Goal: Navigation & Orientation: Find specific page/section

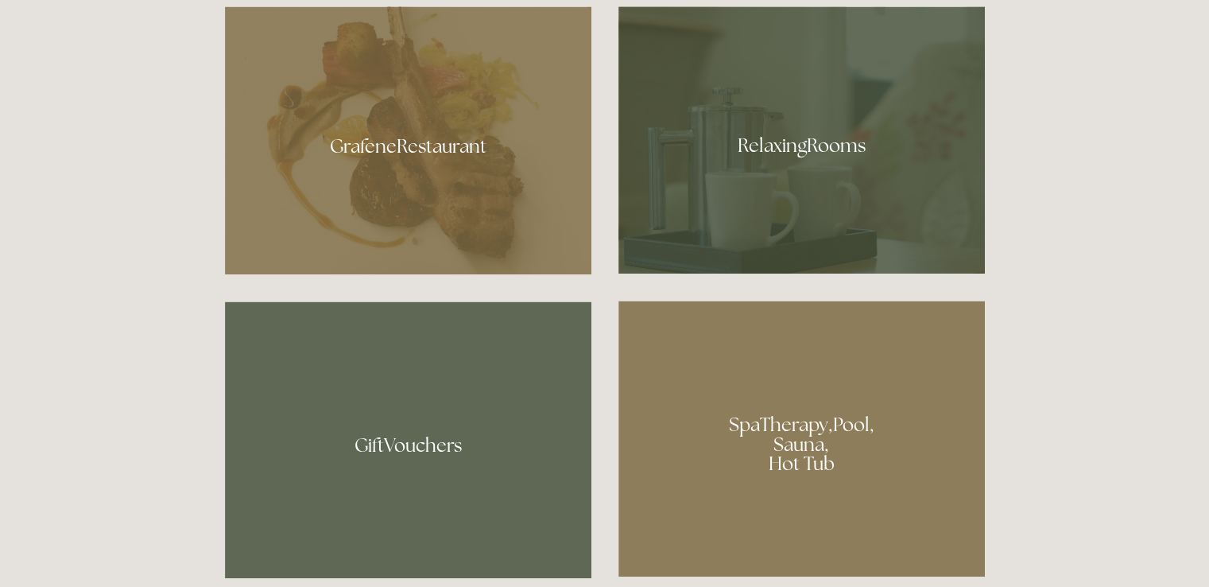
scroll to position [1033, 0]
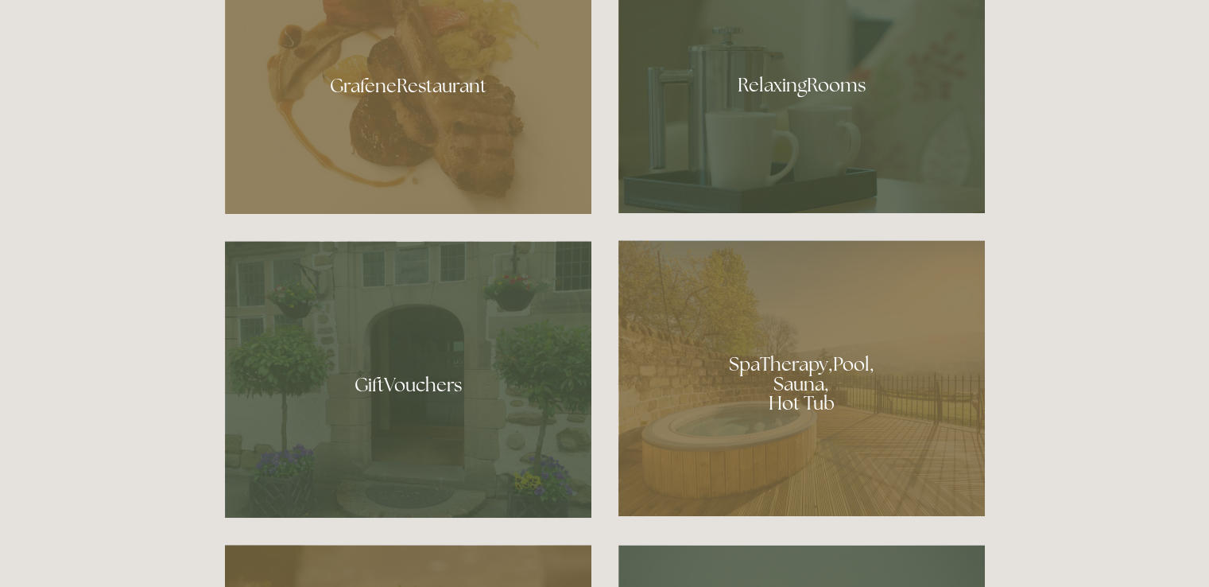
click at [776, 376] on div at bounding box center [801, 378] width 366 height 276
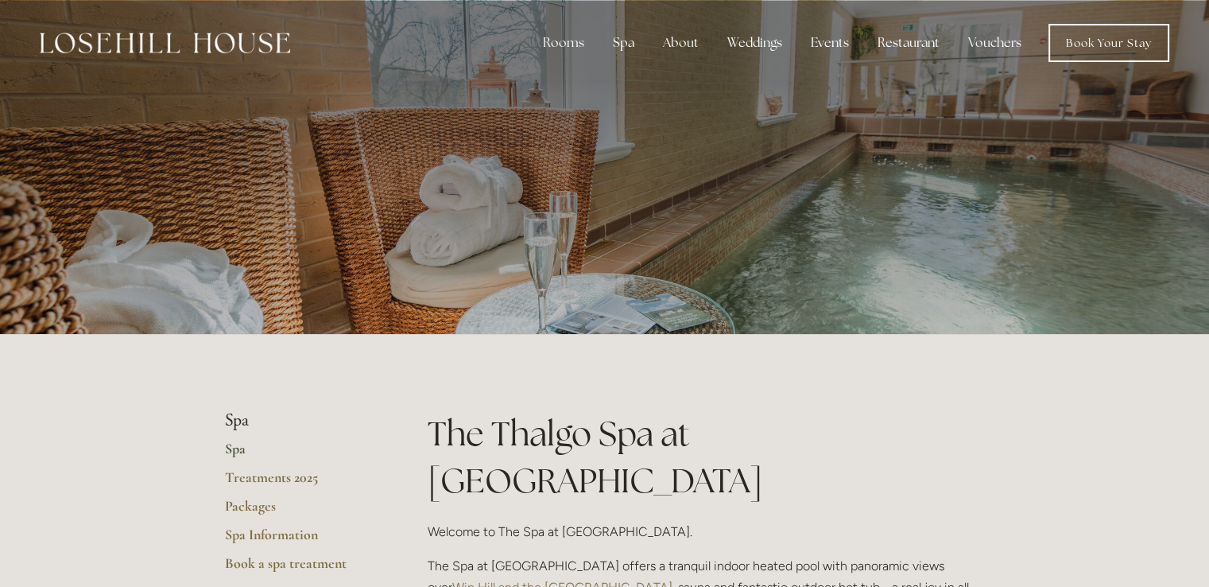
click at [1043, 242] on div at bounding box center [604, 167] width 1209 height 334
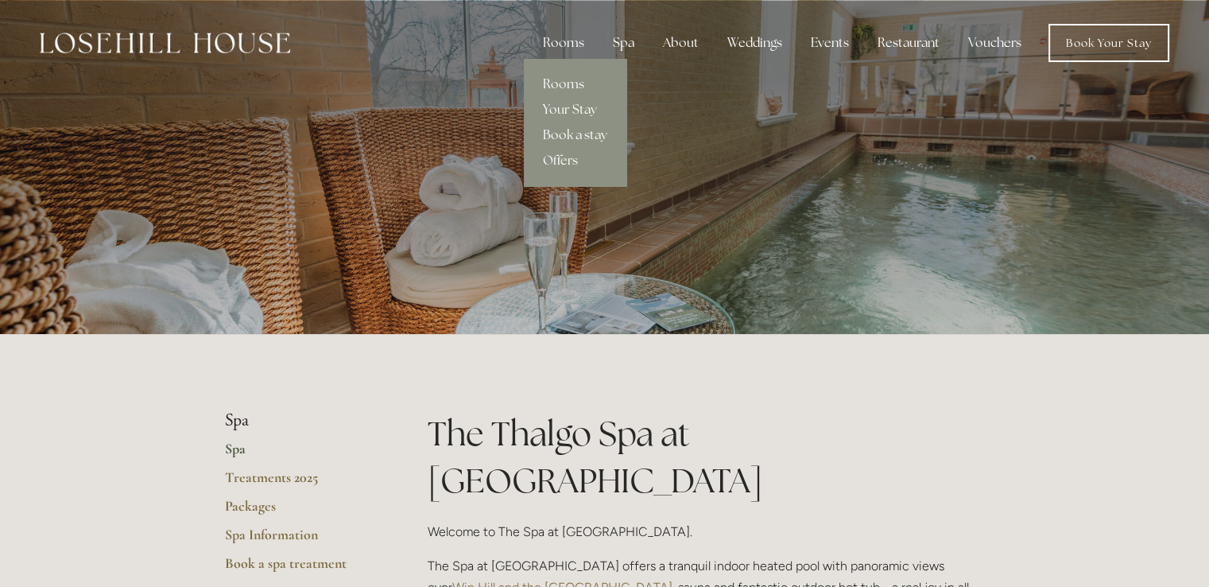
click at [583, 43] on div "Rooms" at bounding box center [563, 43] width 67 height 32
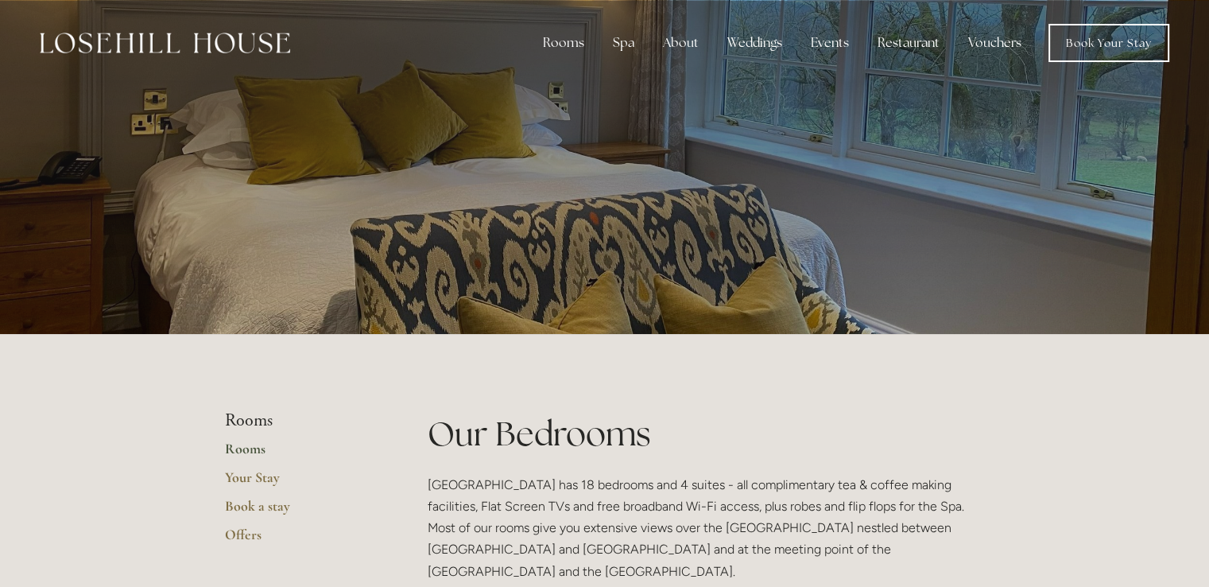
click at [1007, 220] on div at bounding box center [604, 167] width 1209 height 334
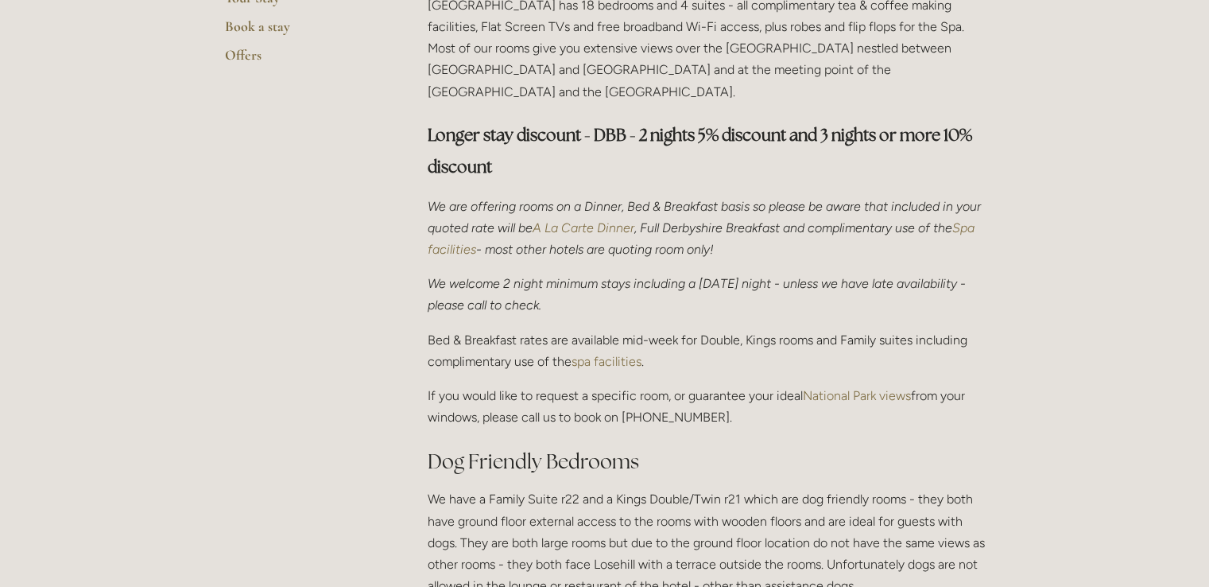
scroll to position [477, 0]
